Goal: Navigation & Orientation: Find specific page/section

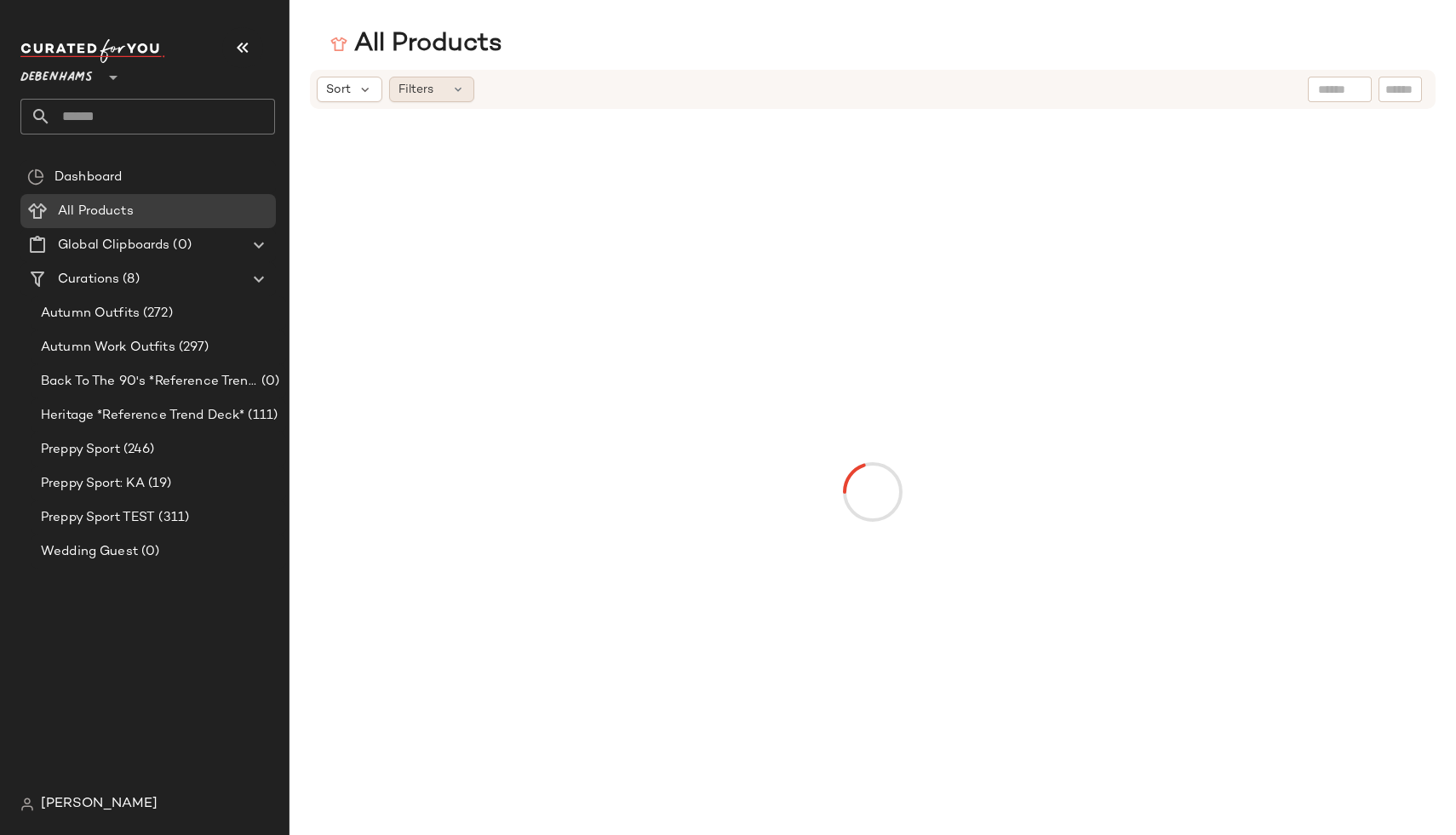
click at [426, 92] on span "Filters" at bounding box center [416, 89] width 35 height 18
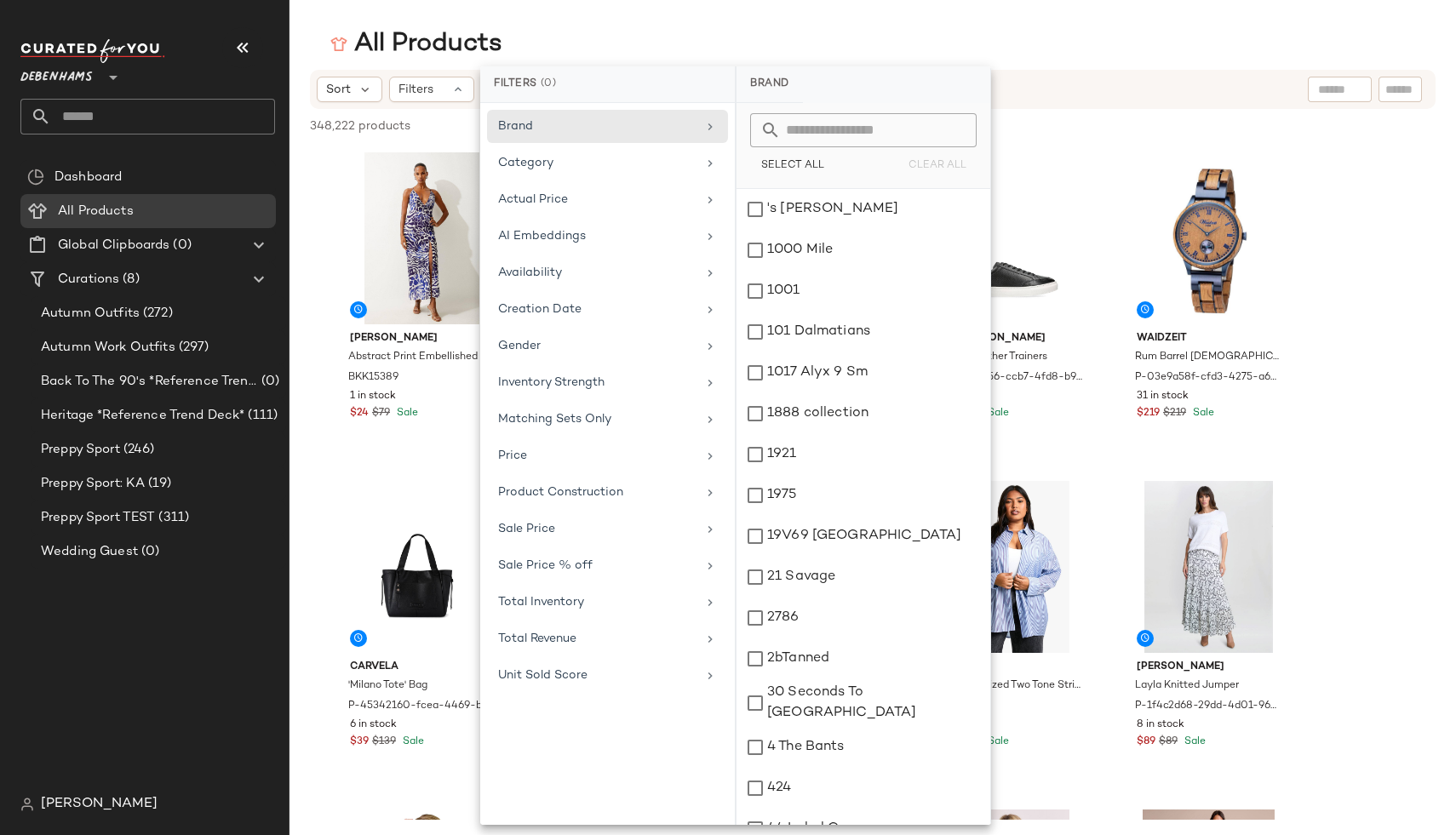
click at [195, 759] on div "Dashboard All Products Global Clipboards (0) Curations (8) Autumn Outfits (272)…" at bounding box center [154, 474] width 268 height 627
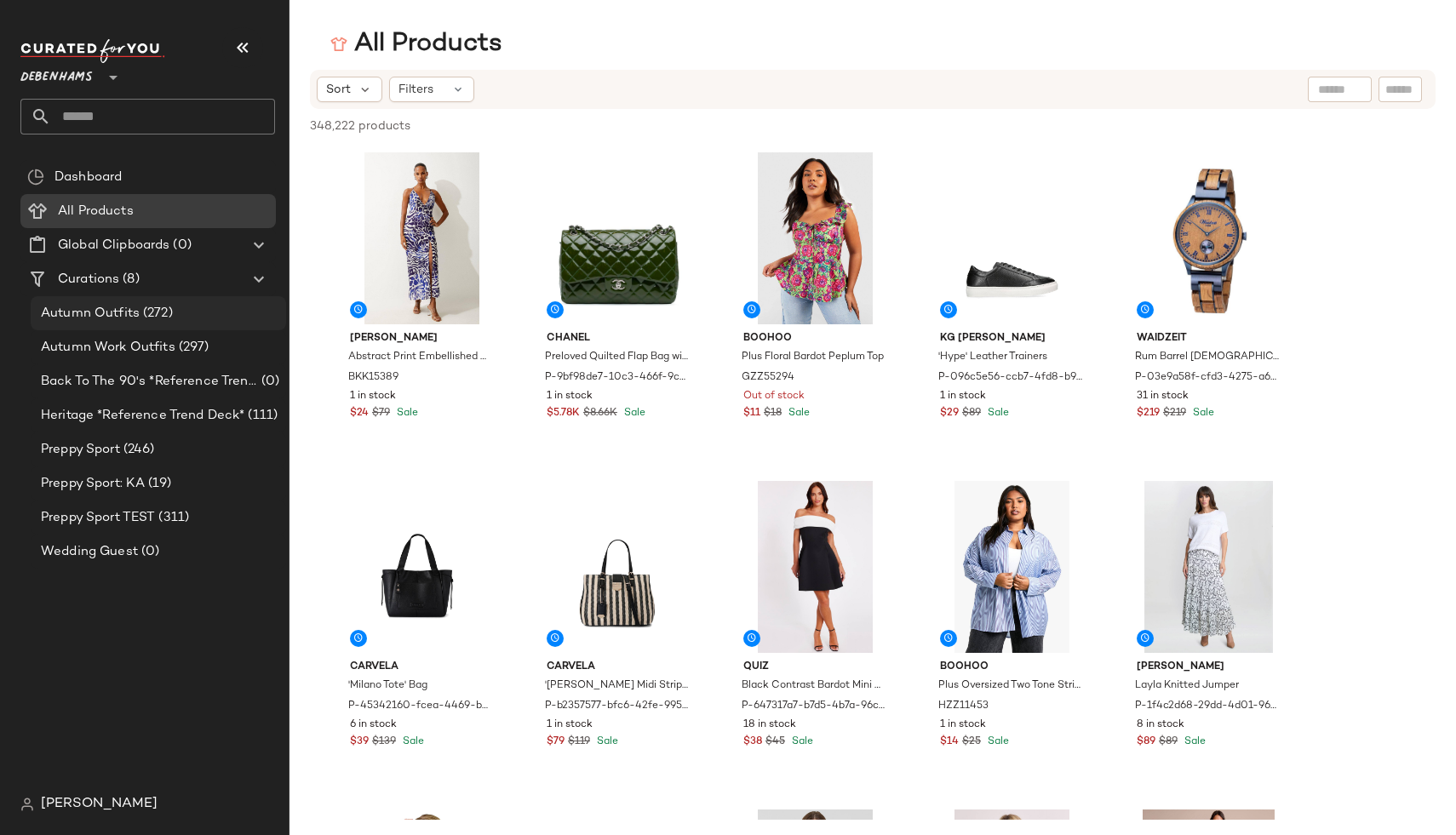
click at [109, 325] on div "Autumn Outfits (272)" at bounding box center [158, 314] width 256 height 34
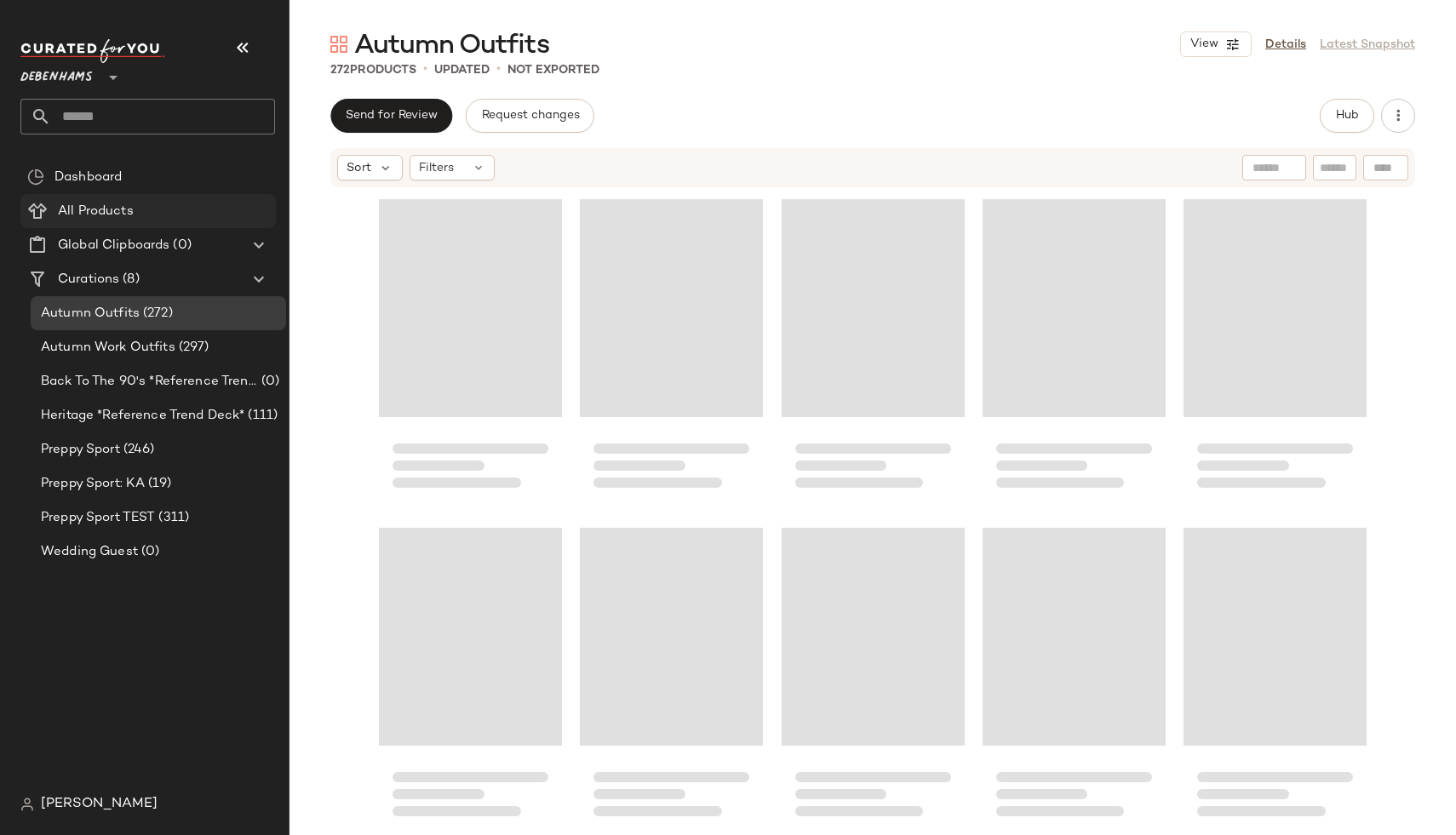
click at [128, 217] on span "All Products" at bounding box center [95, 211] width 76 height 20
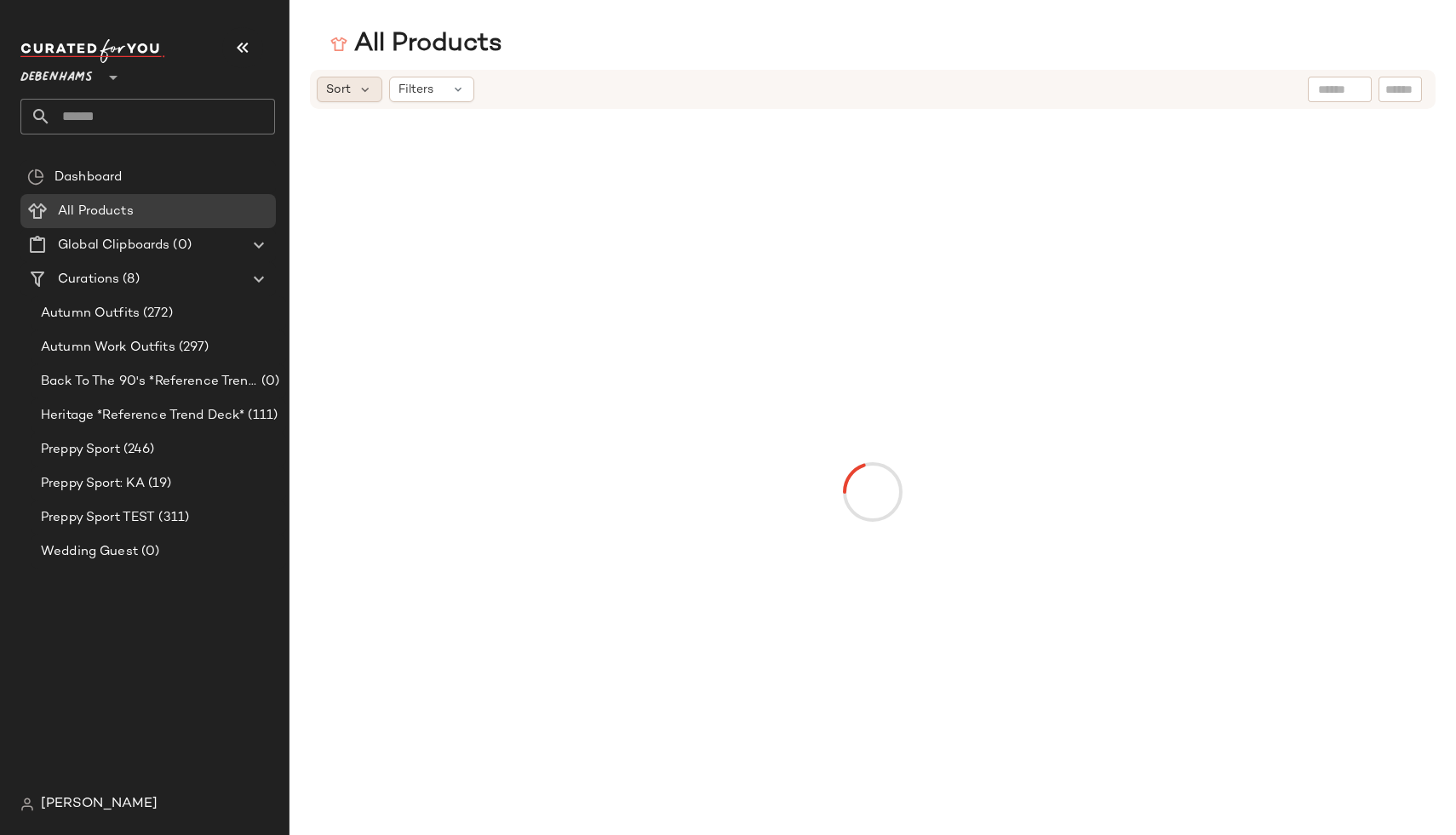
click at [337, 99] on div "Sort" at bounding box center [349, 89] width 66 height 26
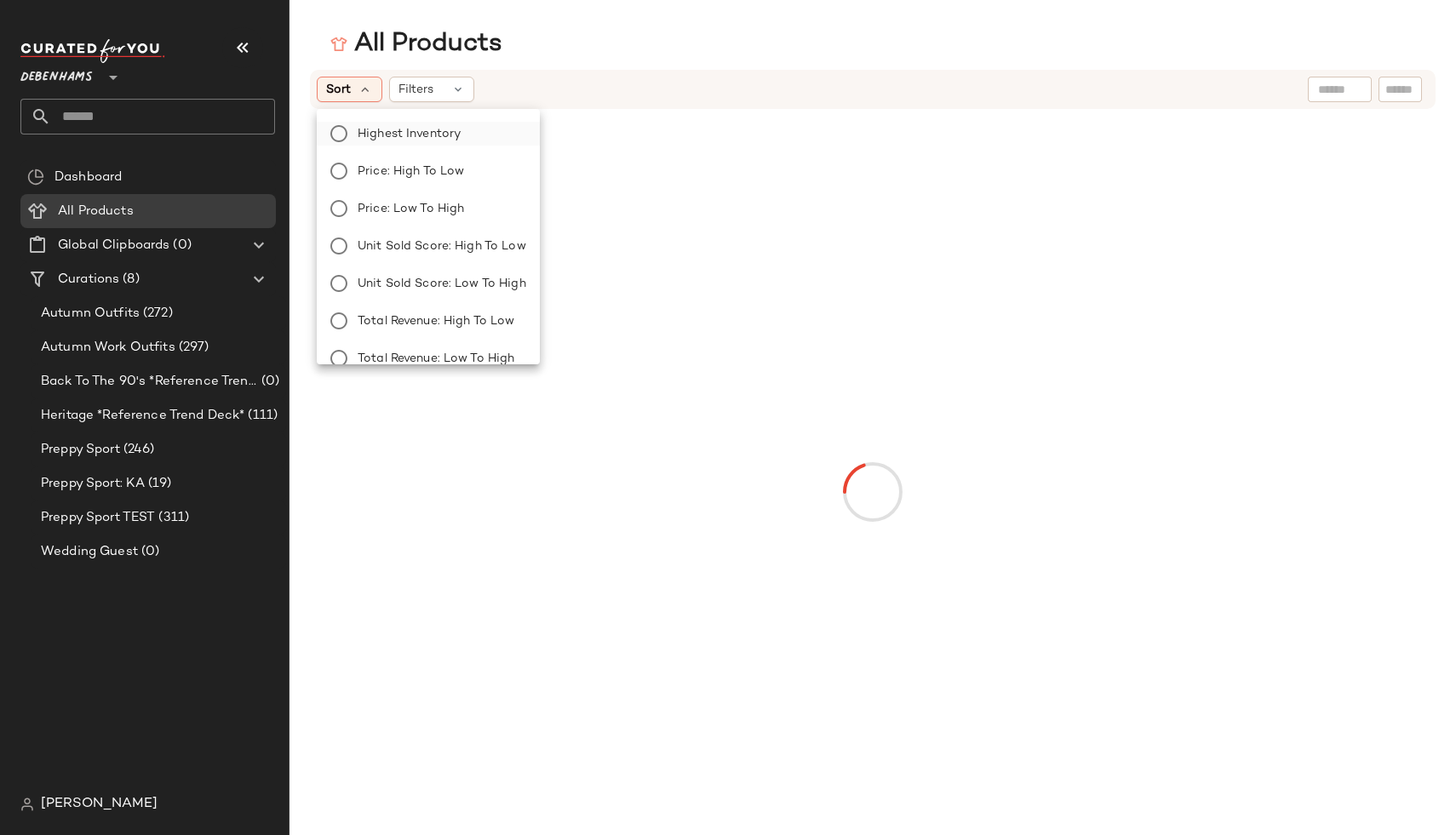
scroll to position [58, 0]
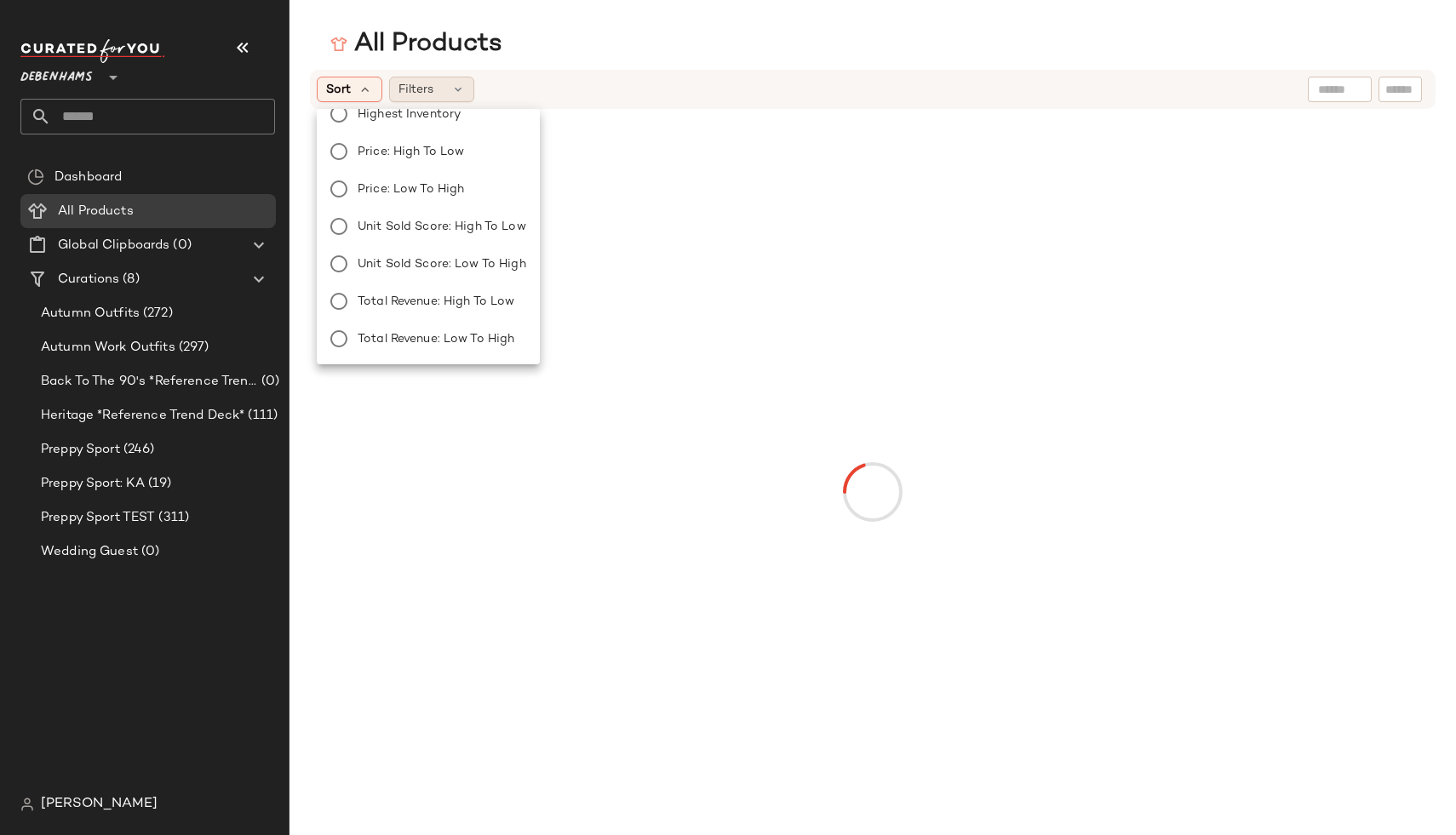
click at [443, 84] on div "Filters" at bounding box center [432, 89] width 85 height 26
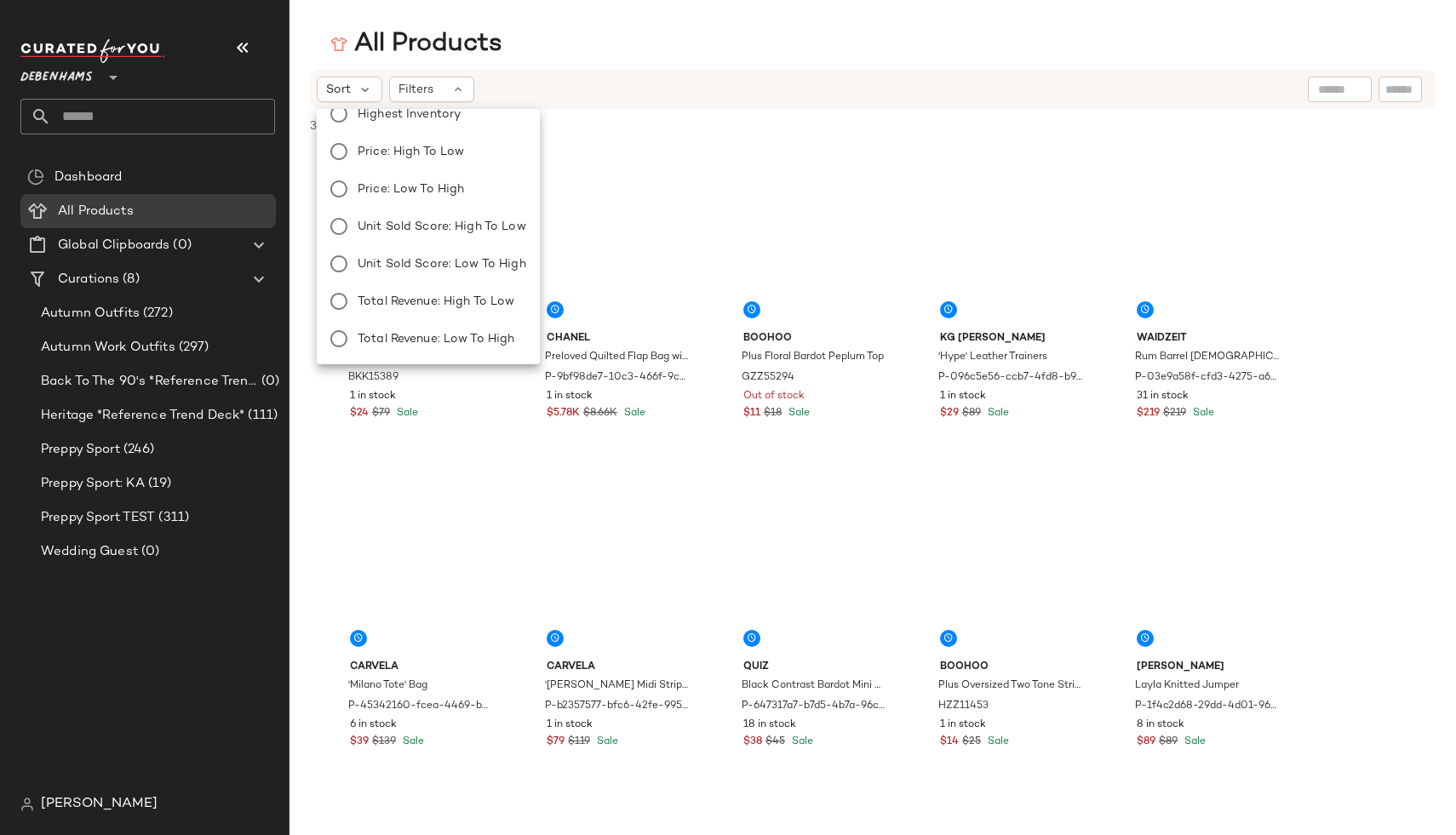
click at [573, 28] on div "All Products" at bounding box center [872, 44] width 1166 height 34
click at [55, 74] on span "Debenhams" at bounding box center [56, 73] width 72 height 31
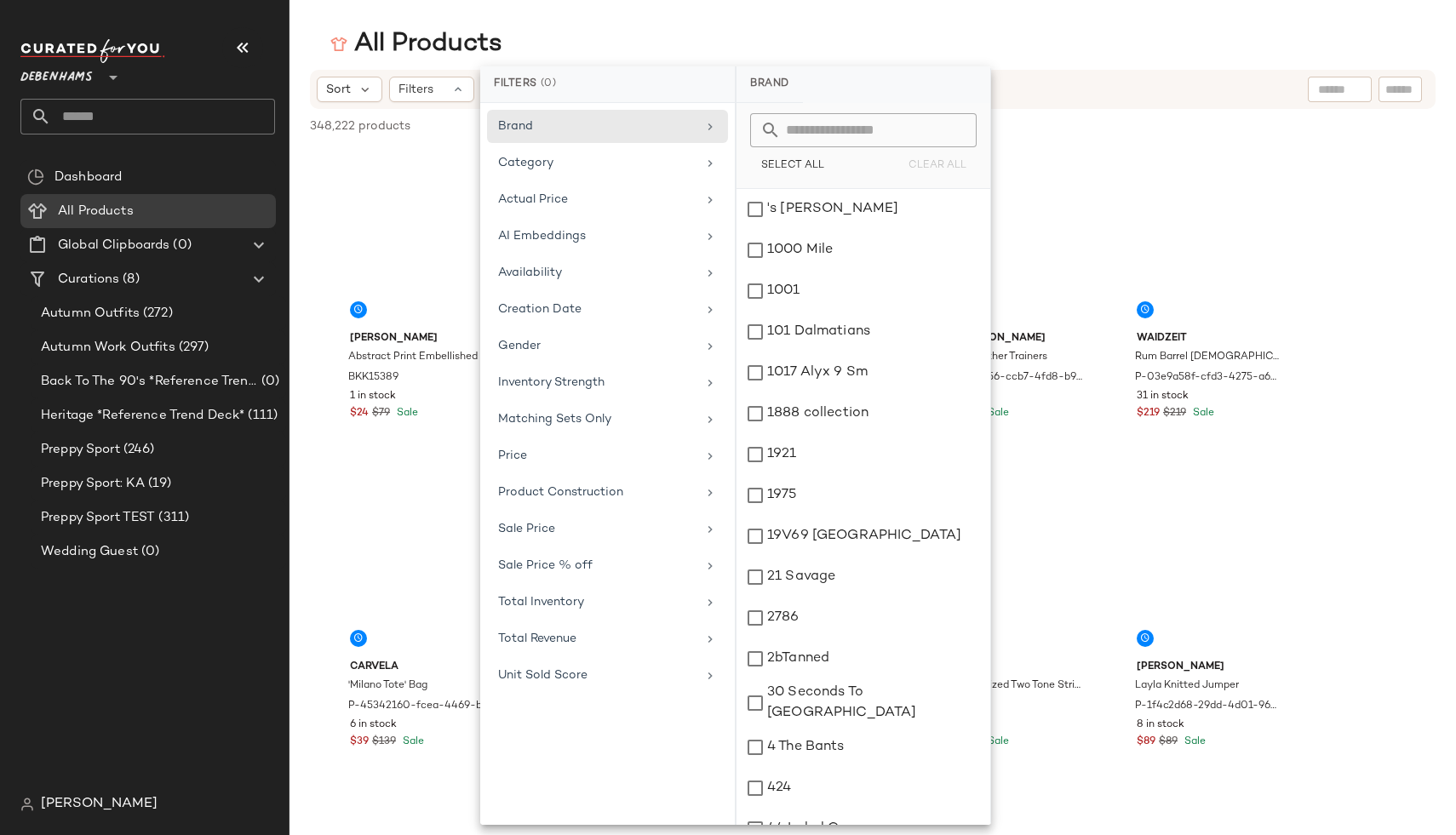
click at [78, 68] on span "Debenhams" at bounding box center [56, 73] width 72 height 31
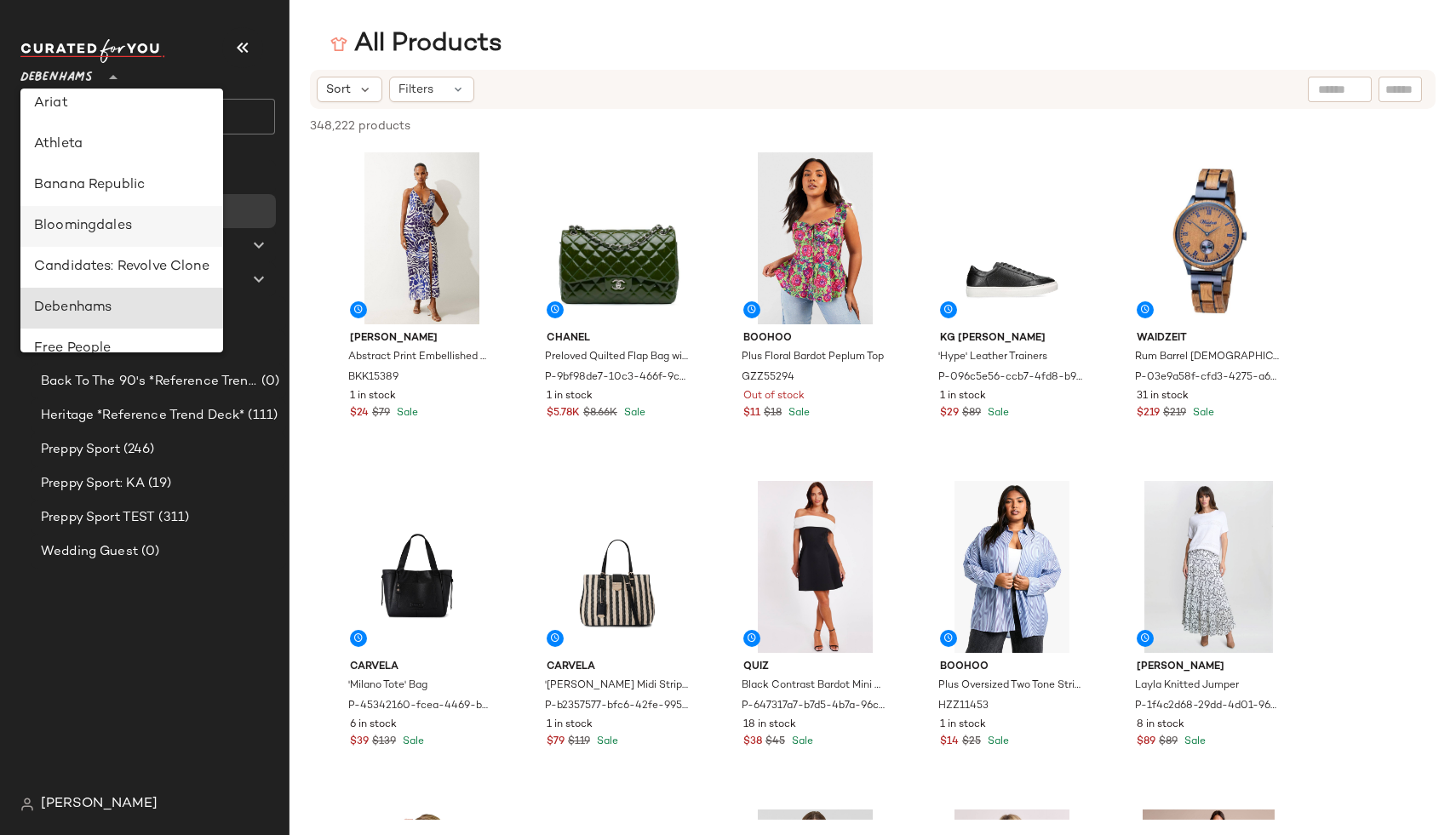
scroll to position [122, 0]
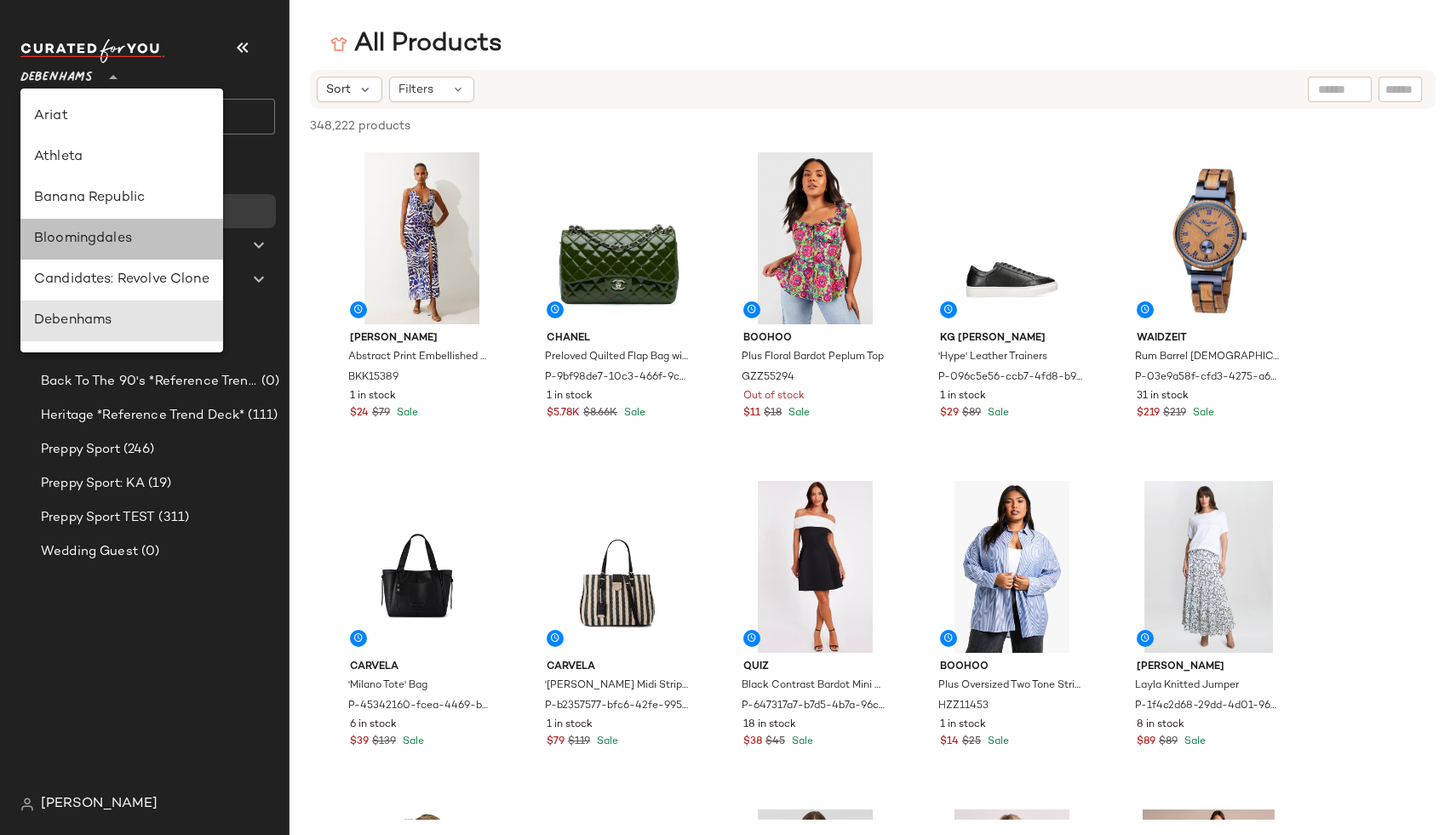
click at [77, 235] on div "Bloomingdales" at bounding box center [122, 239] width 176 height 20
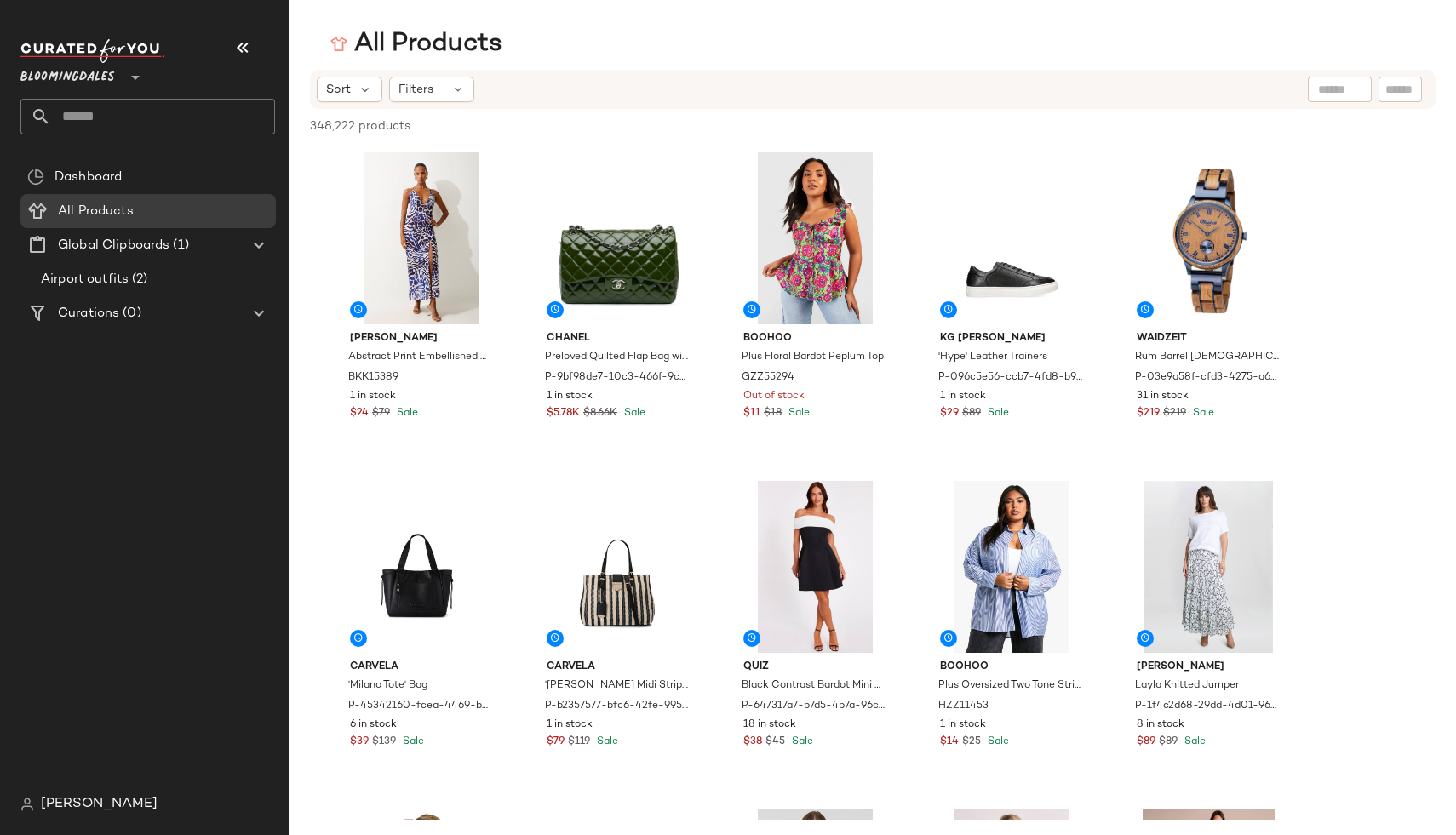
click at [86, 73] on span "Bloomingdales" at bounding box center [67, 73] width 95 height 31
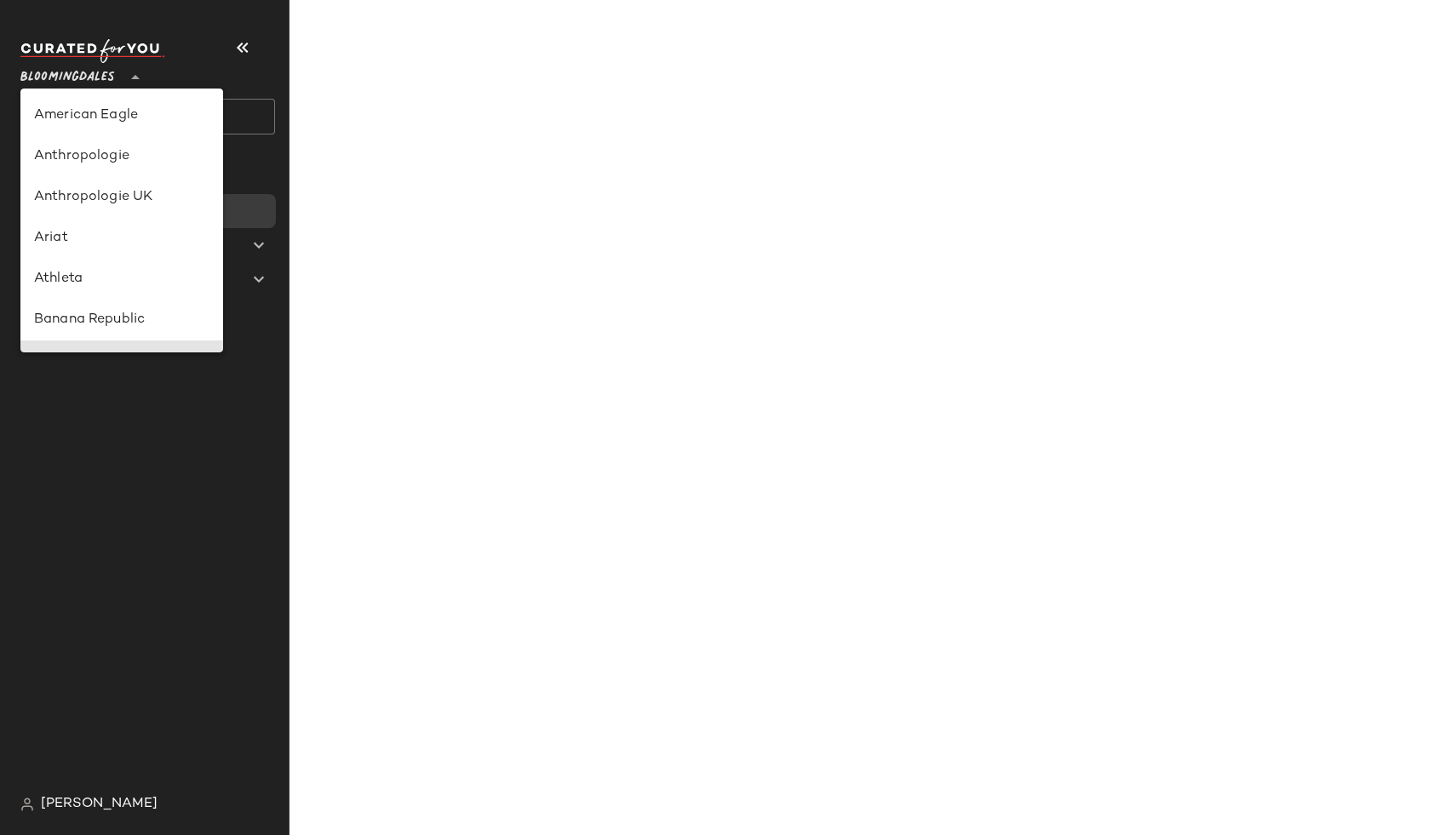
scroll to position [245, 0]
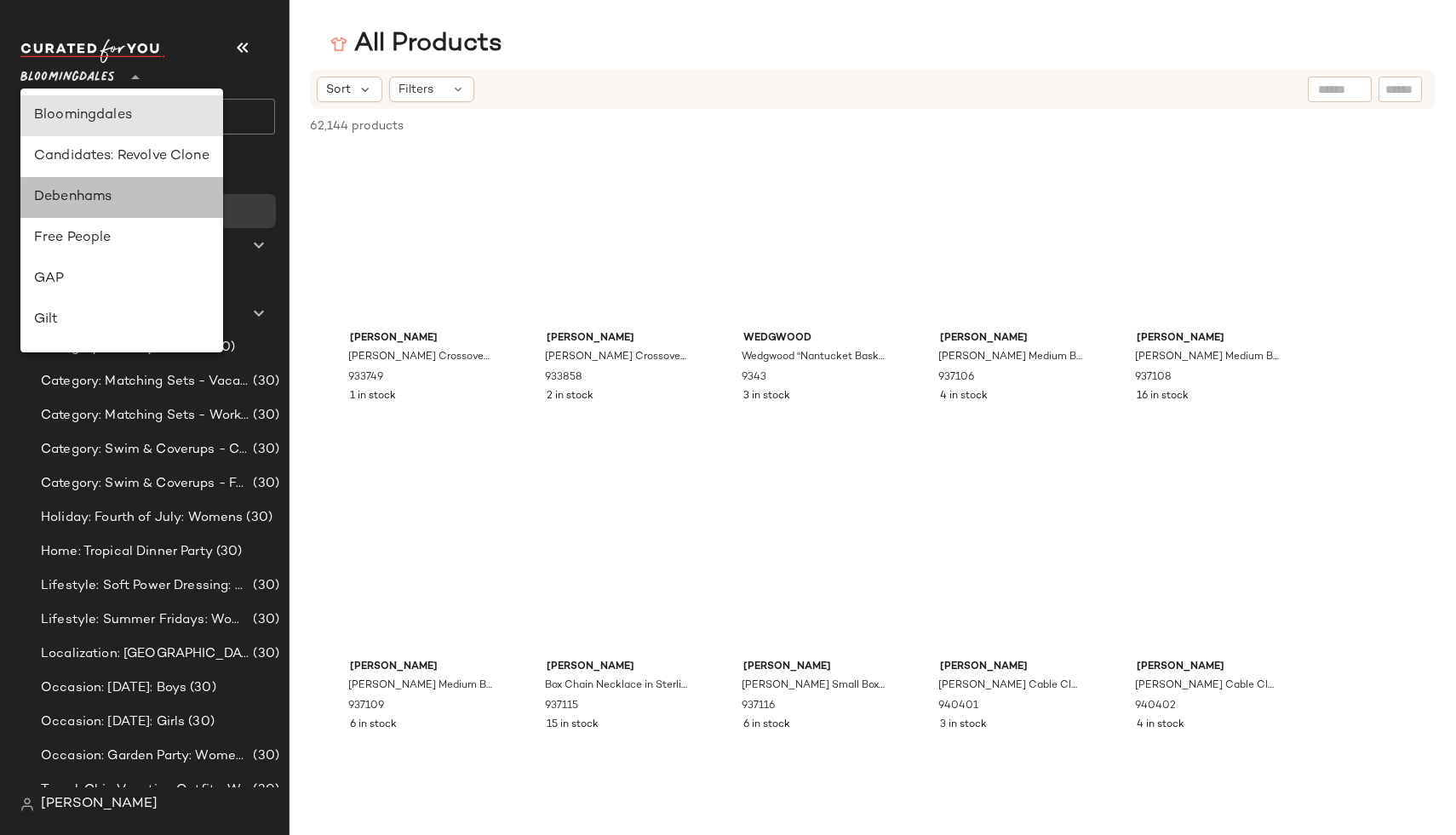
click at [122, 200] on div "Debenhams" at bounding box center [122, 198] width 176 height 20
type input "**"
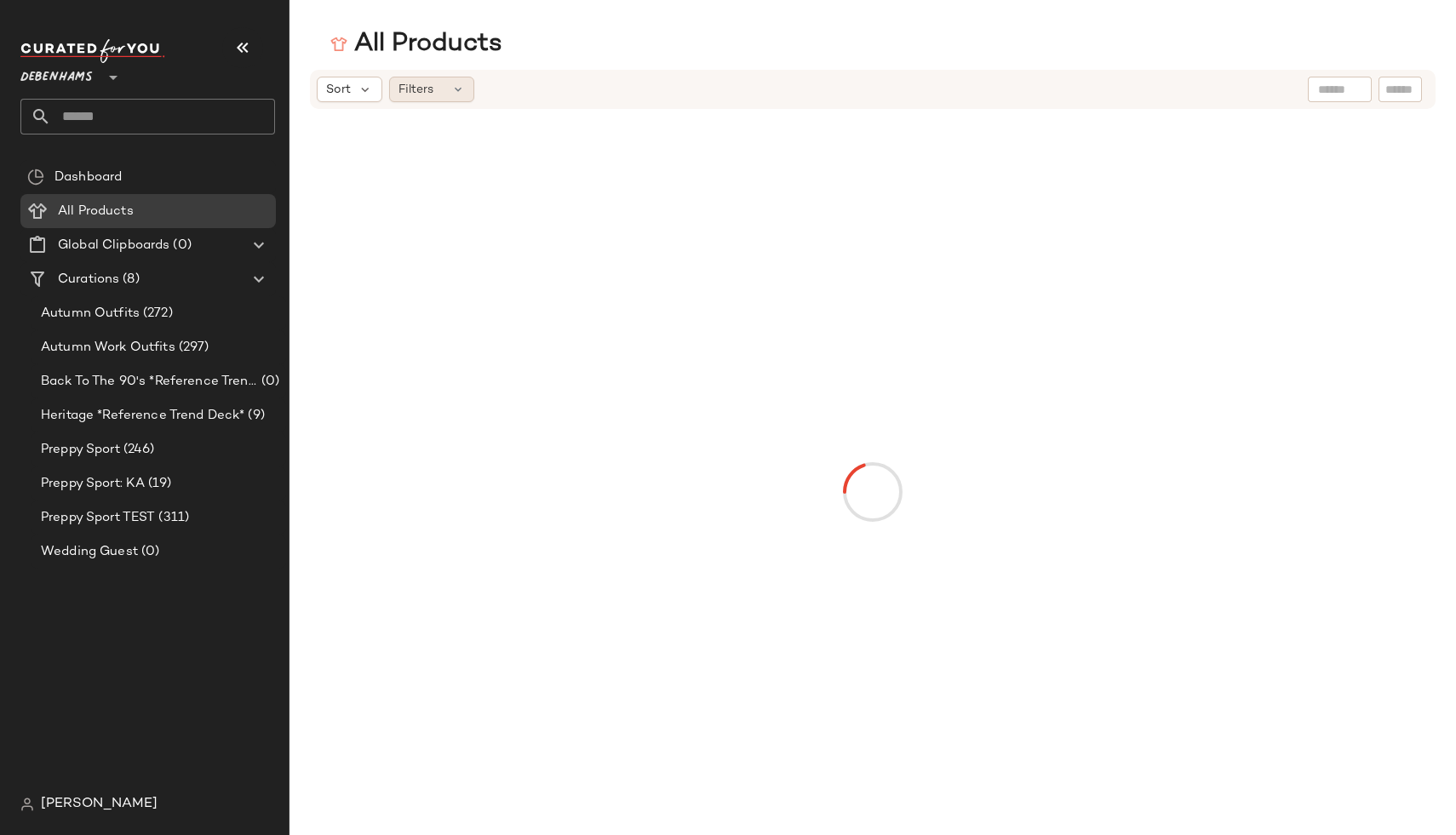
click at [427, 95] on span "Filters" at bounding box center [416, 89] width 35 height 18
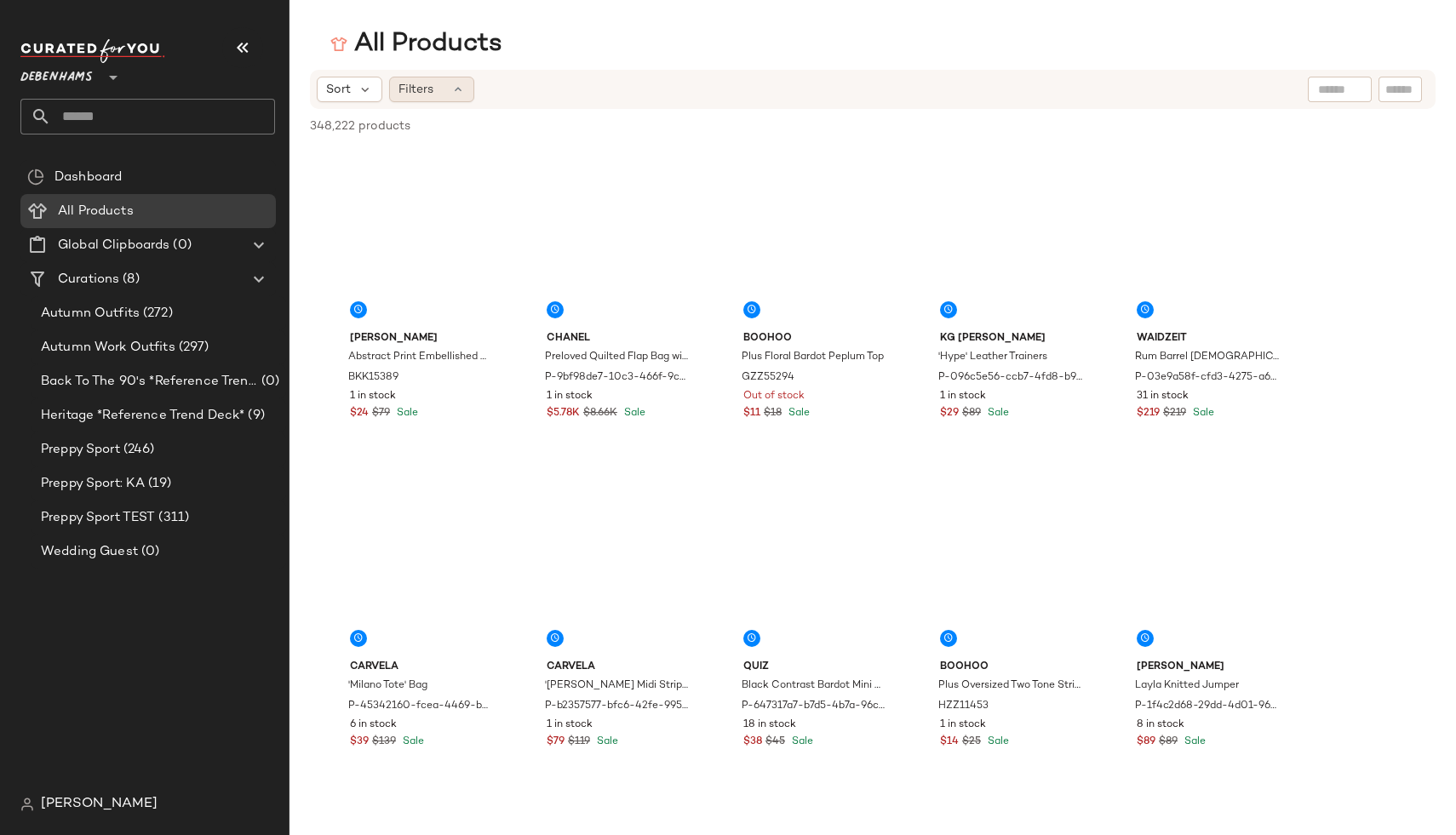
click at [427, 95] on span "Filters" at bounding box center [416, 89] width 35 height 18
click at [51, 804] on span "[PERSON_NAME]" at bounding box center [99, 804] width 117 height 20
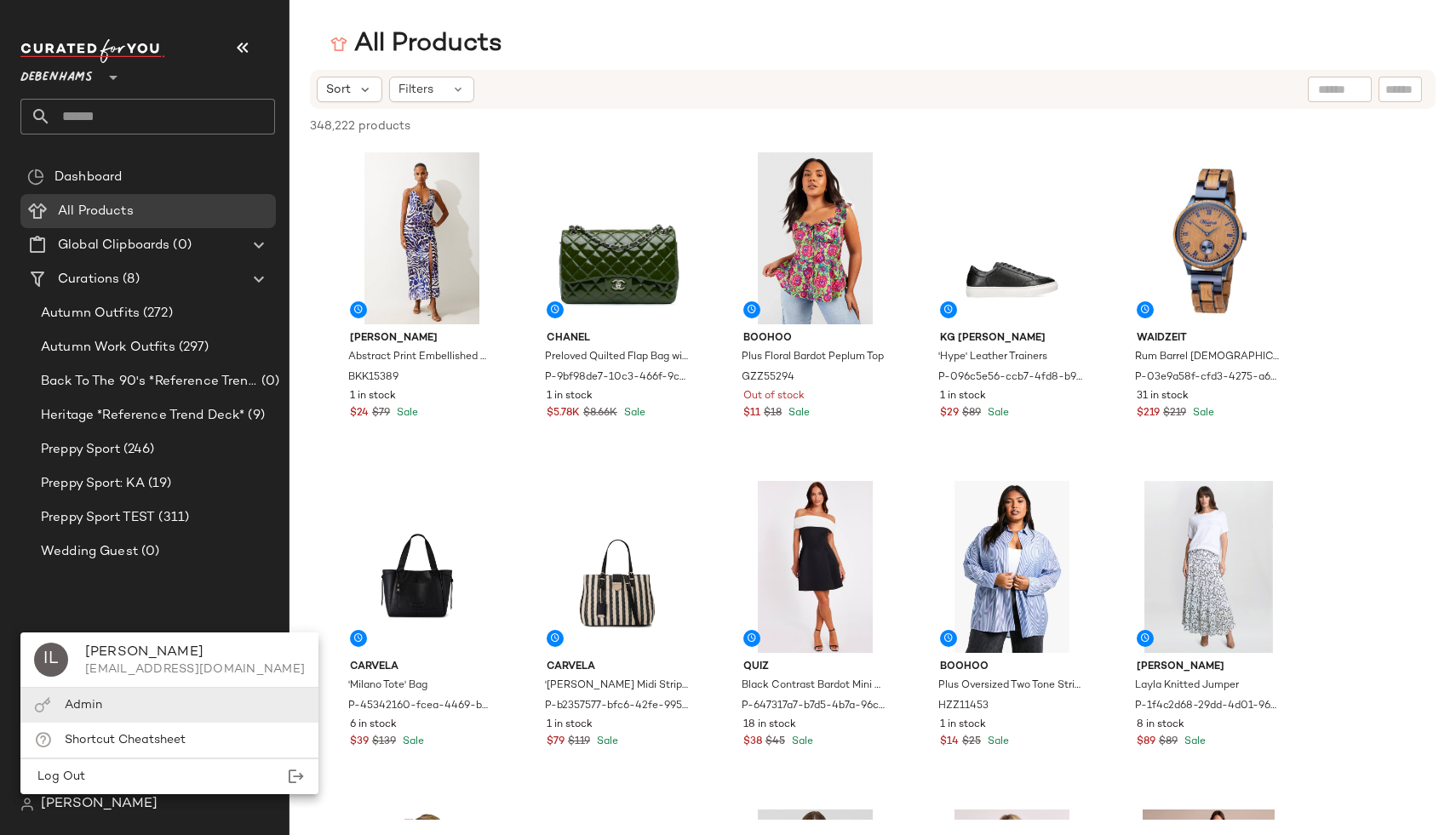
click at [75, 709] on span "Admin" at bounding box center [83, 705] width 37 height 13
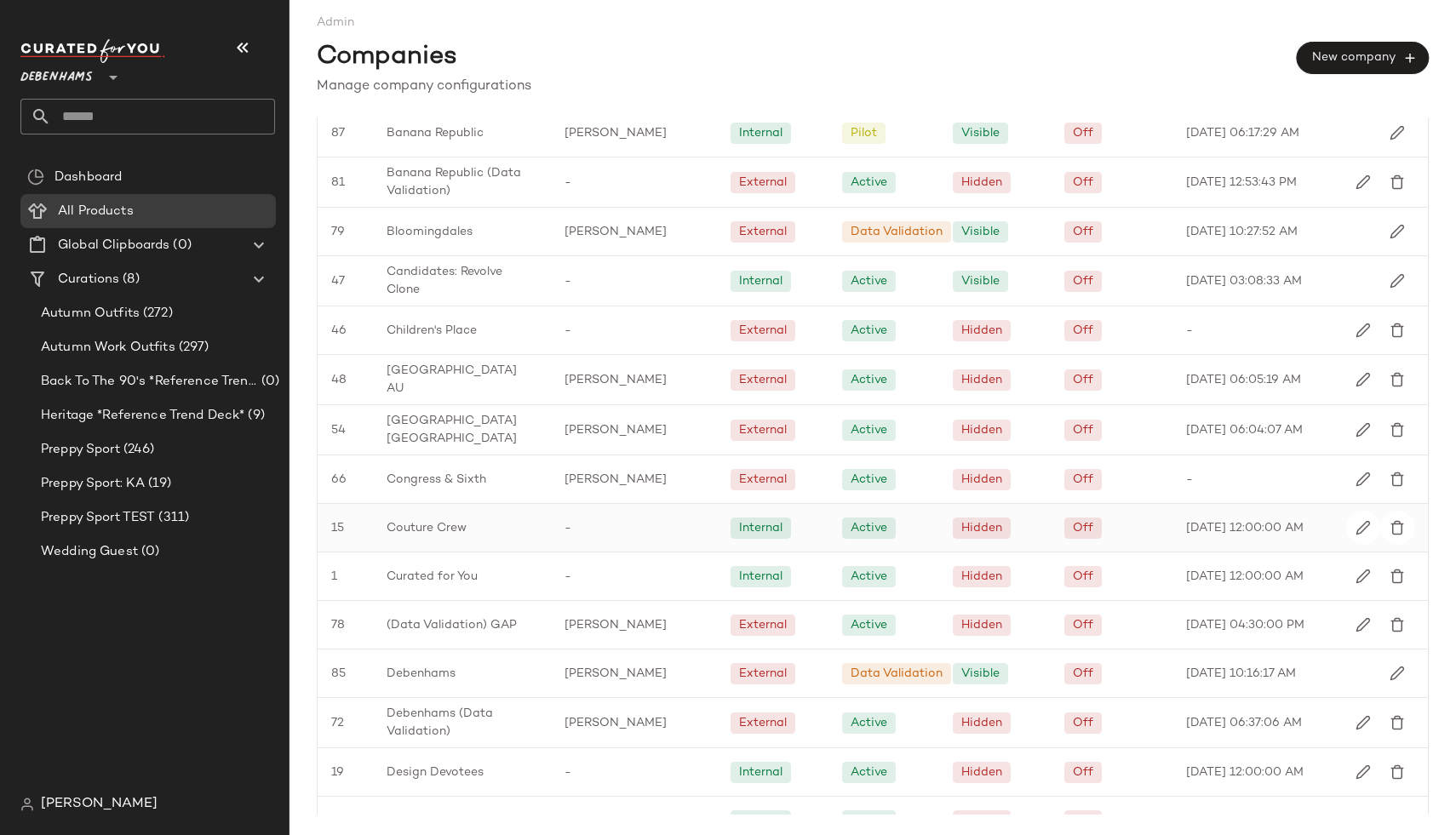
scroll to position [516, 0]
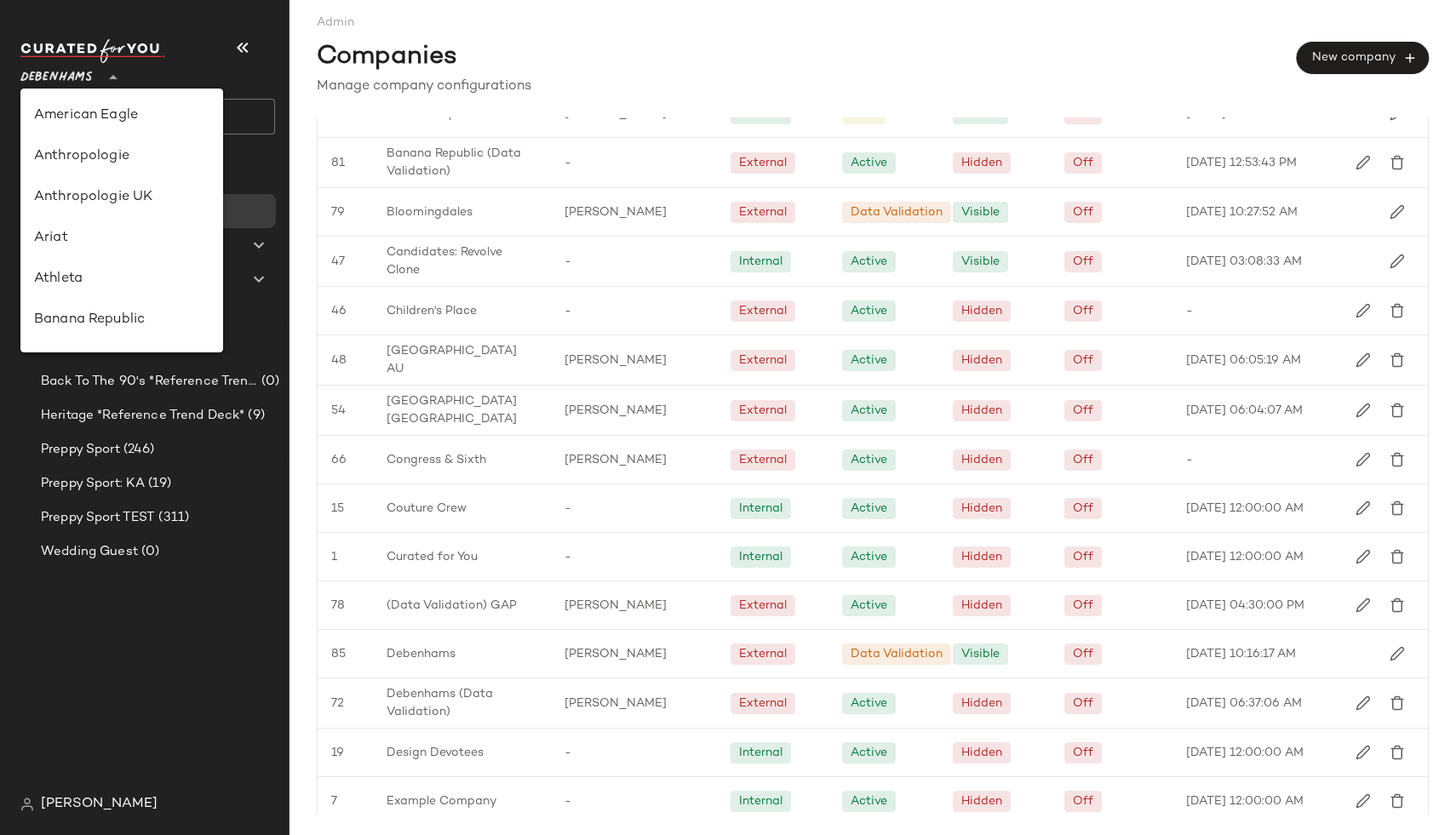
click at [80, 72] on span "Debenhams" at bounding box center [56, 73] width 72 height 31
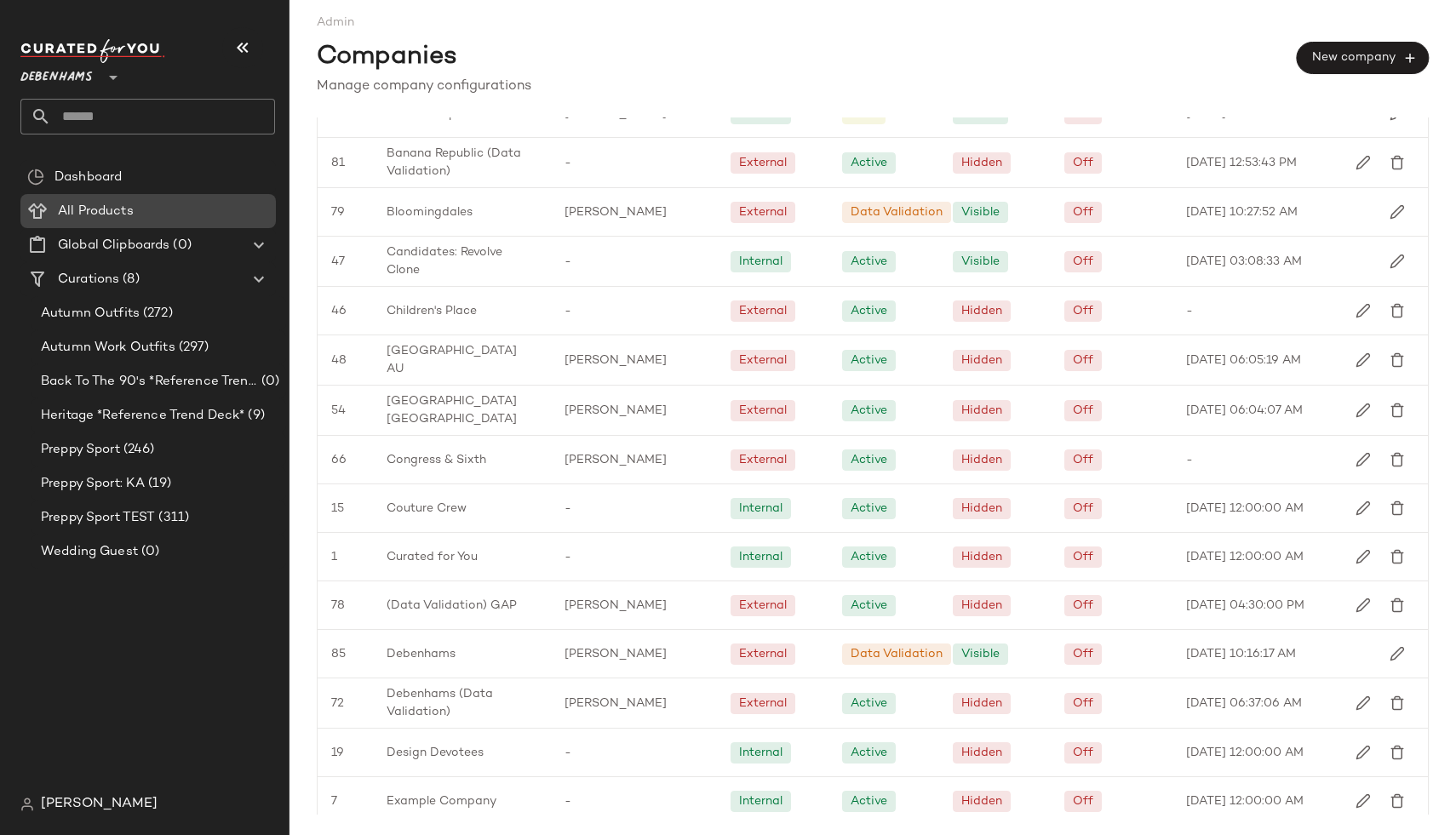
click at [108, 211] on span "All Products" at bounding box center [95, 211] width 76 height 20
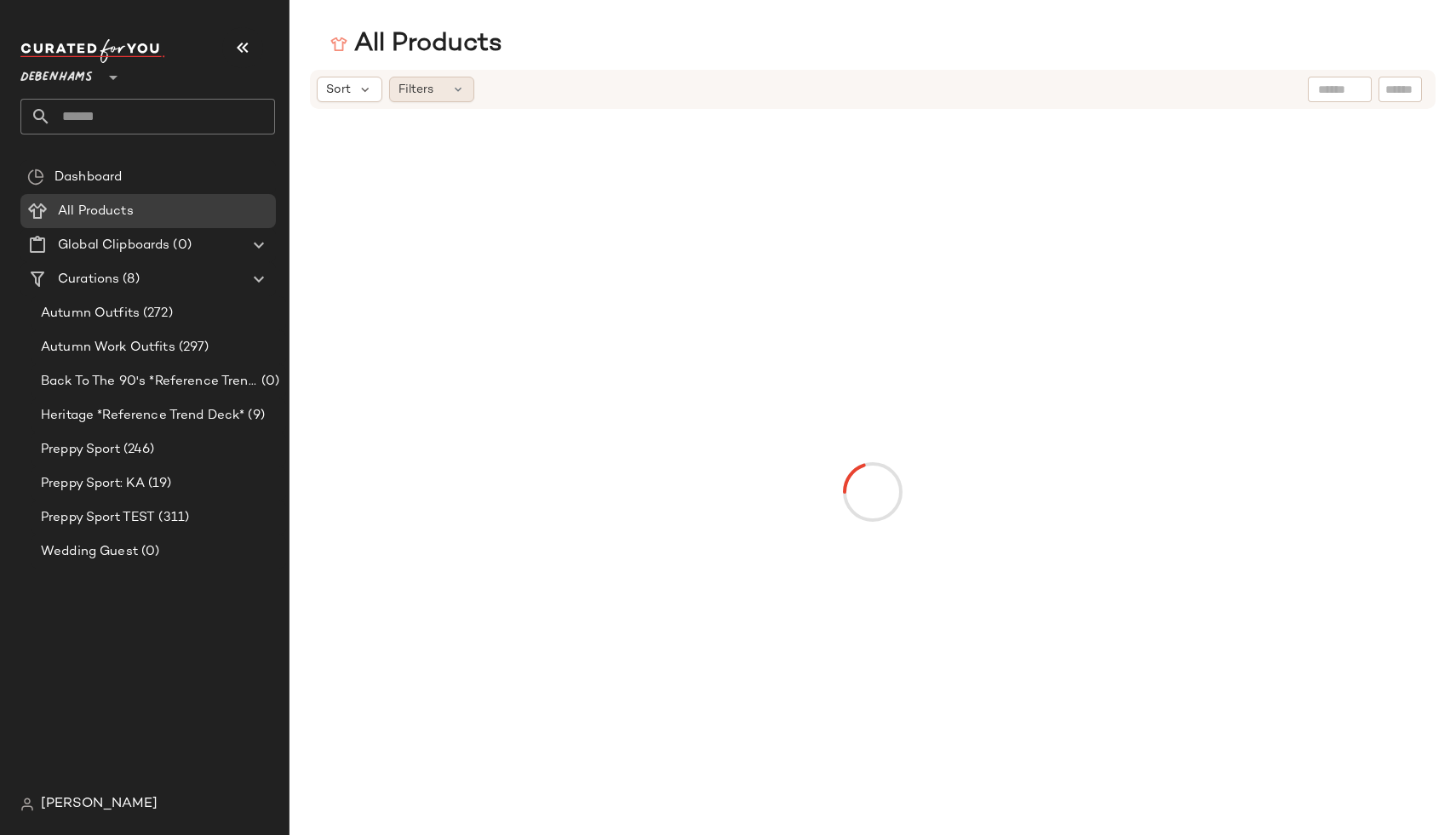
click at [417, 86] on span "Filters" at bounding box center [416, 89] width 35 height 18
click at [323, 45] on div "All Products" at bounding box center [872, 44] width 1166 height 34
